Goal: Find contact information: Find contact information

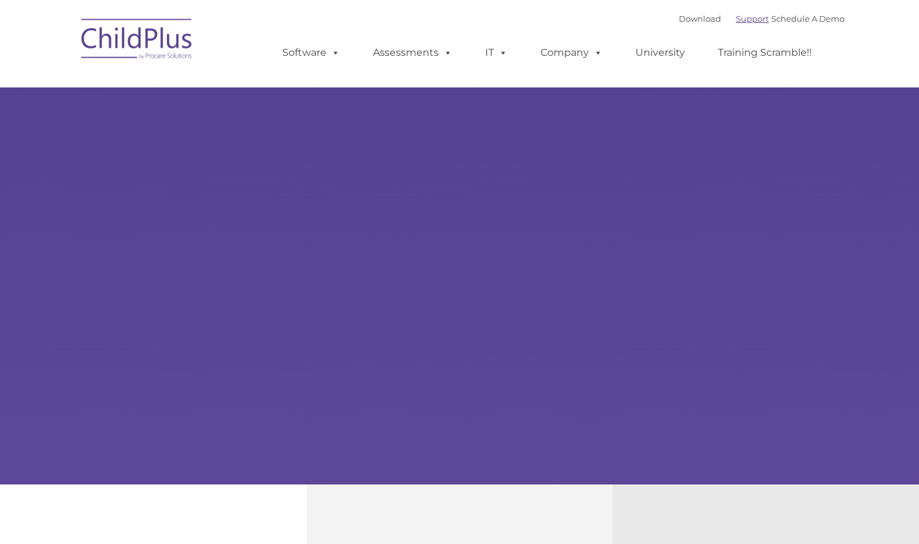
click at [736, 22] on link "Support" at bounding box center [752, 19] width 33 height 10
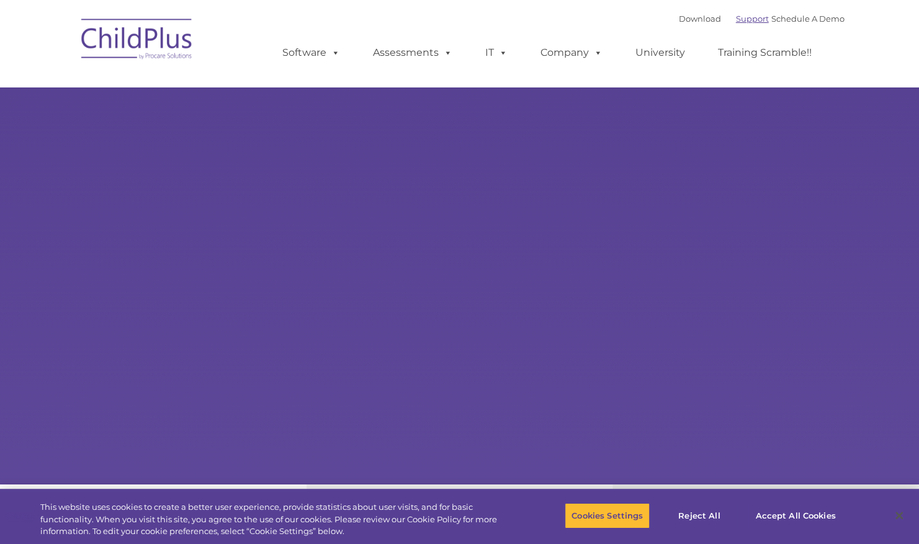
type input ""
select select "MEDIUM"
click at [784, 514] on button "Accept All Cookies" at bounding box center [796, 516] width 94 height 26
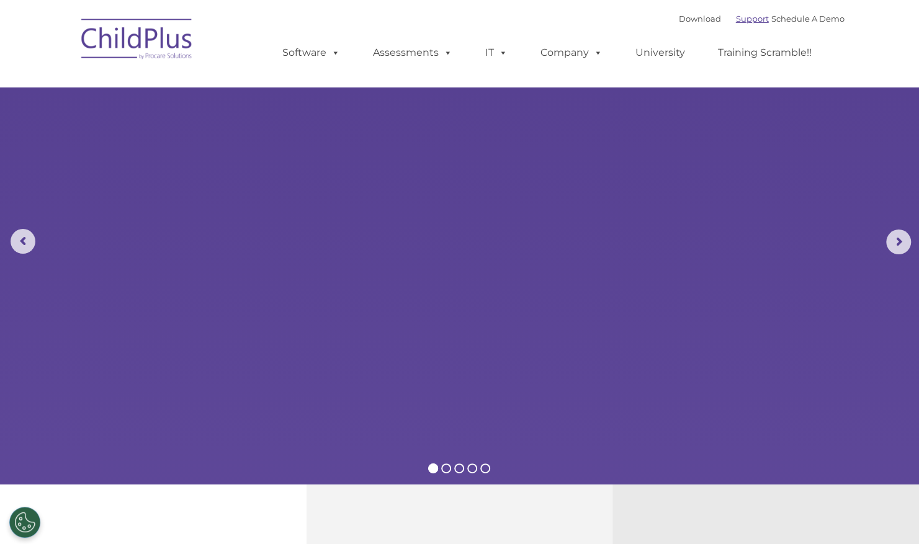
click at [739, 19] on link "Support" at bounding box center [752, 19] width 33 height 10
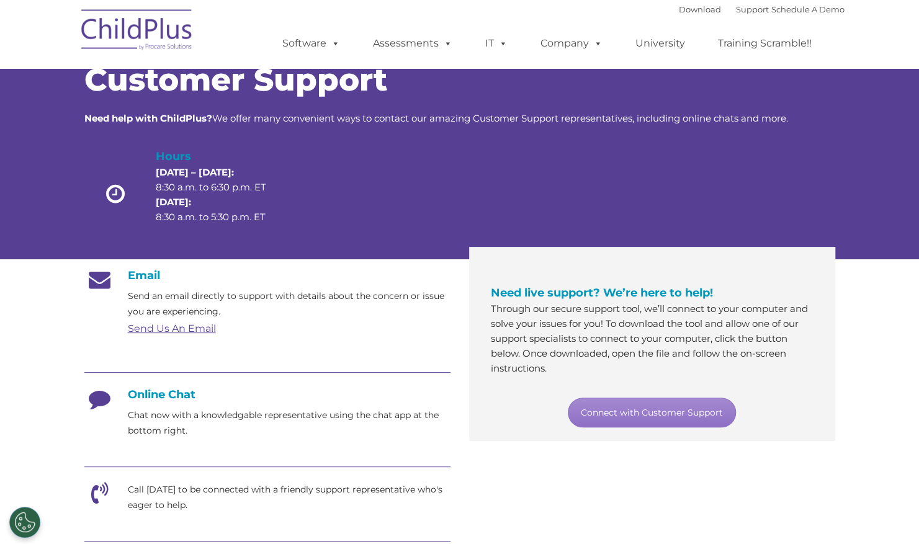
scroll to position [34, 0]
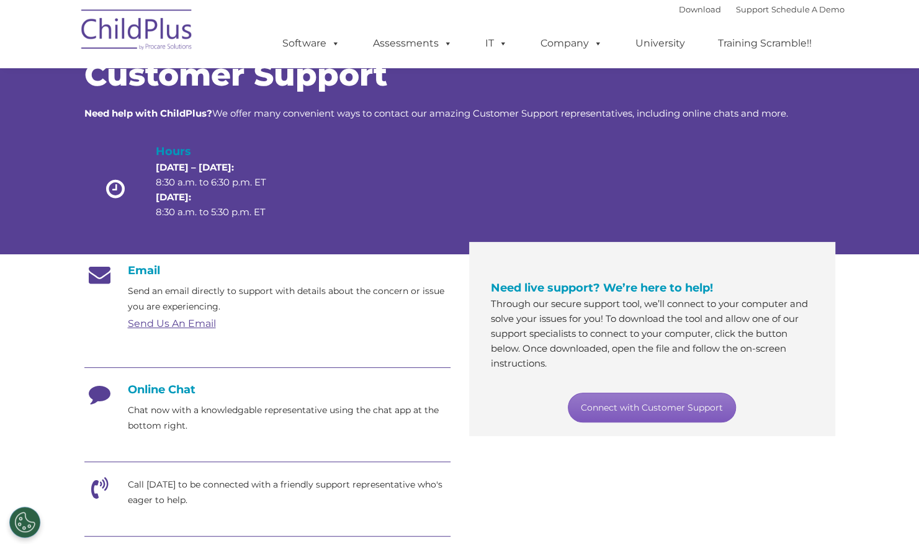
click at [617, 403] on link "Connect with Customer Support" at bounding box center [652, 408] width 168 height 30
click at [874, 56] on nav "Download Support | Schedule A Demo  MENU MENU Software ChildPlus: The original…" at bounding box center [459, 34] width 919 height 68
